Goal: Navigation & Orientation: Find specific page/section

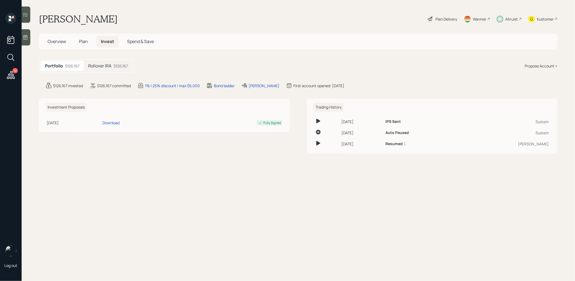
click at [84, 40] on span "Plan" at bounding box center [83, 41] width 9 height 6
